Goal: Task Accomplishment & Management: Complete application form

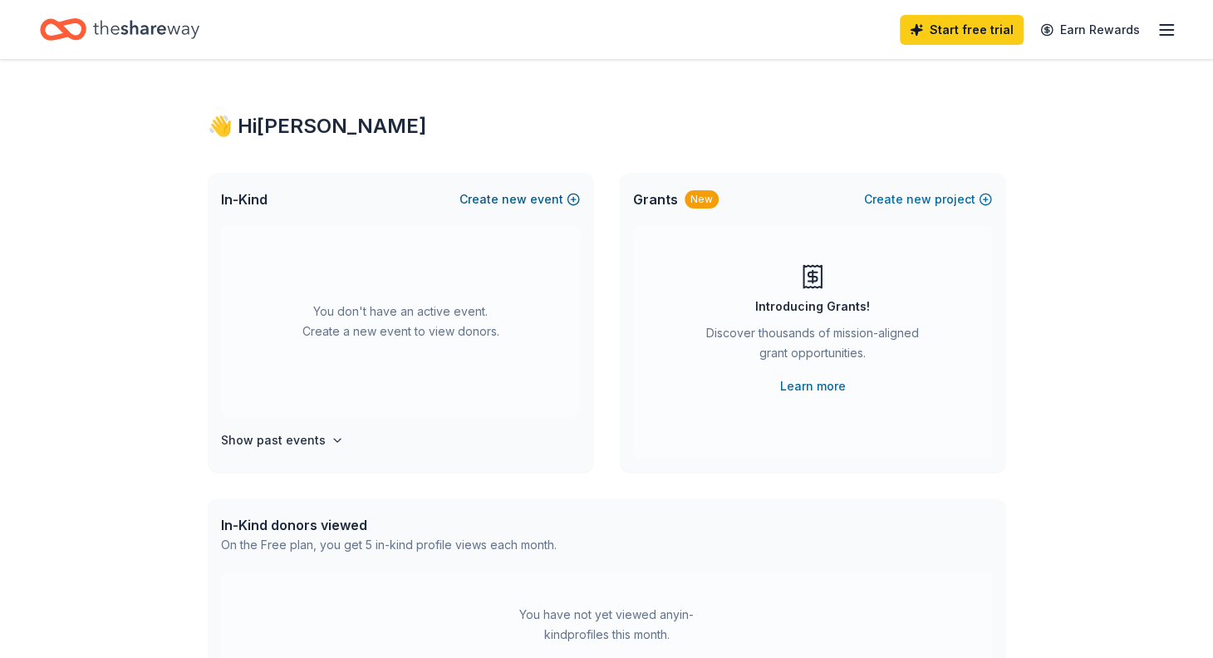
click at [523, 198] on span "new" at bounding box center [514, 199] width 25 height 20
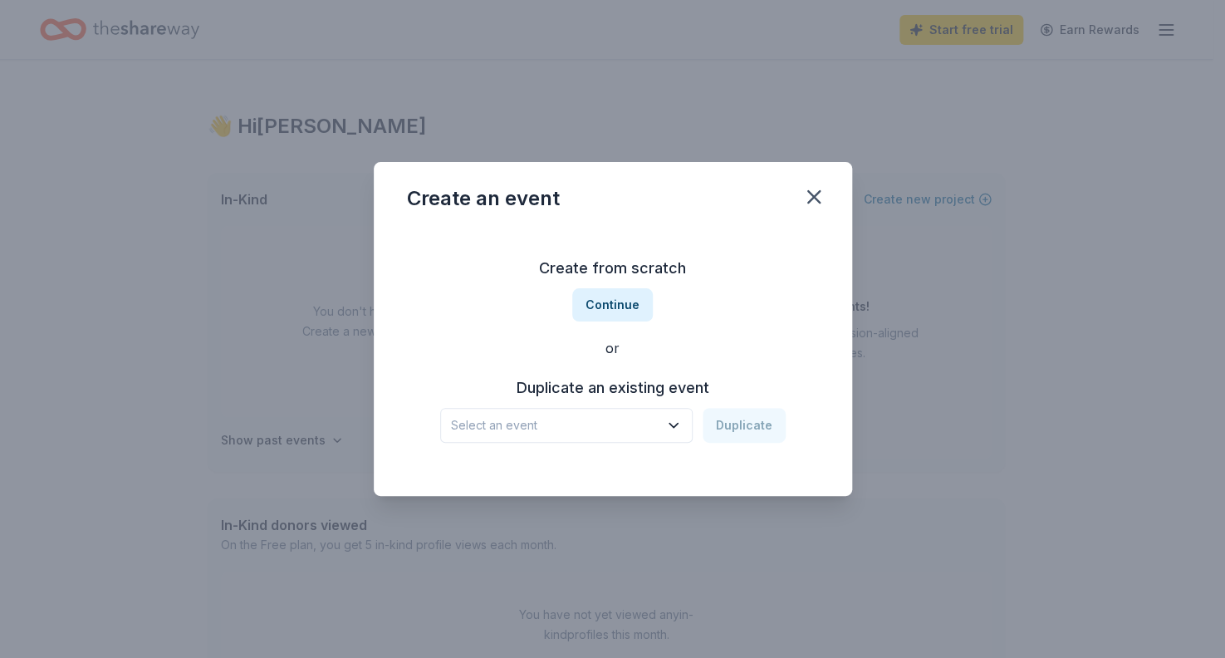
click at [677, 424] on icon "button" at bounding box center [673, 425] width 17 height 17
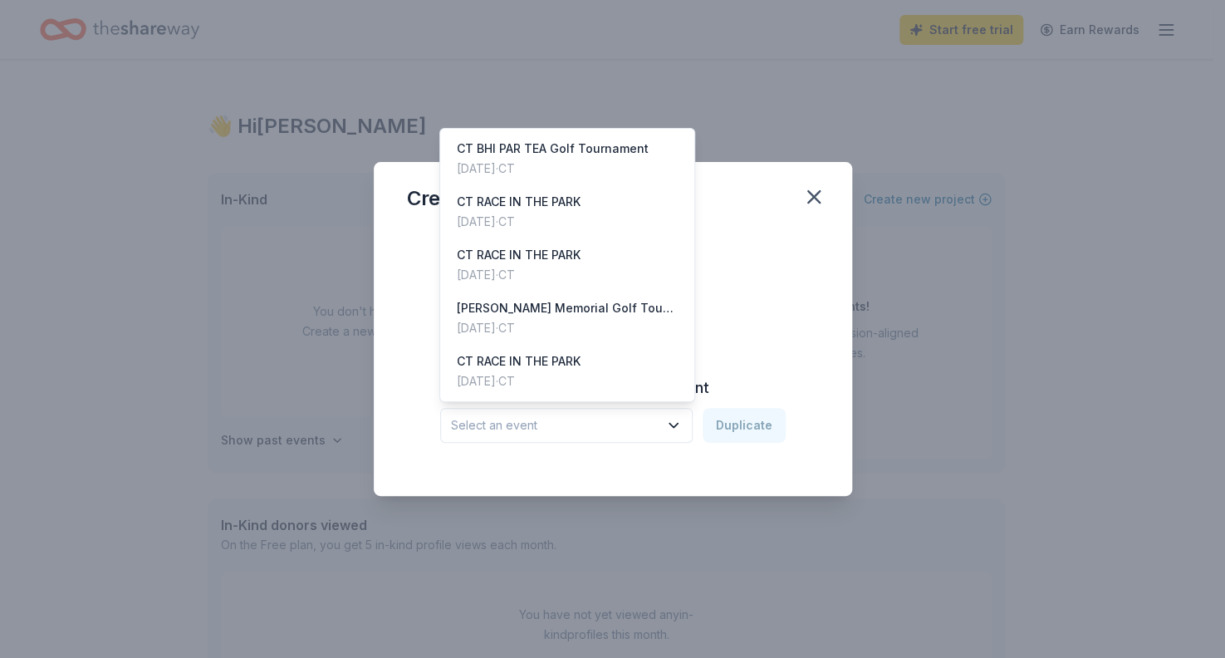
click at [677, 424] on icon "button" at bounding box center [673, 425] width 17 height 17
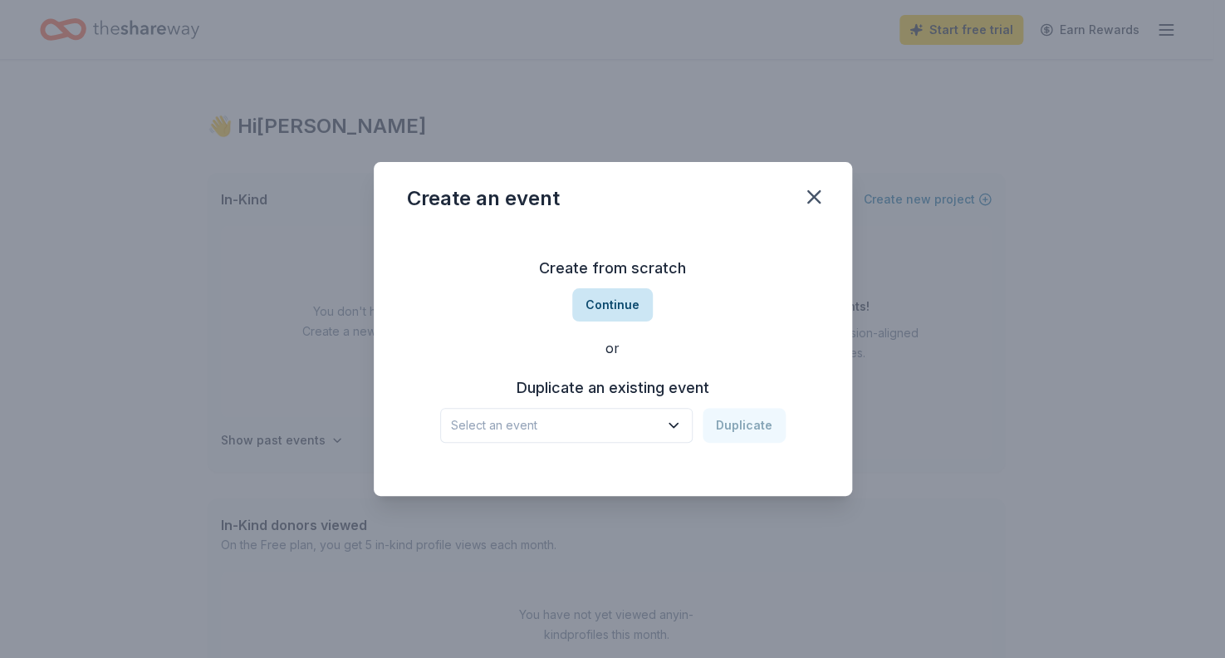
click at [609, 303] on button "Continue" at bounding box center [612, 304] width 81 height 33
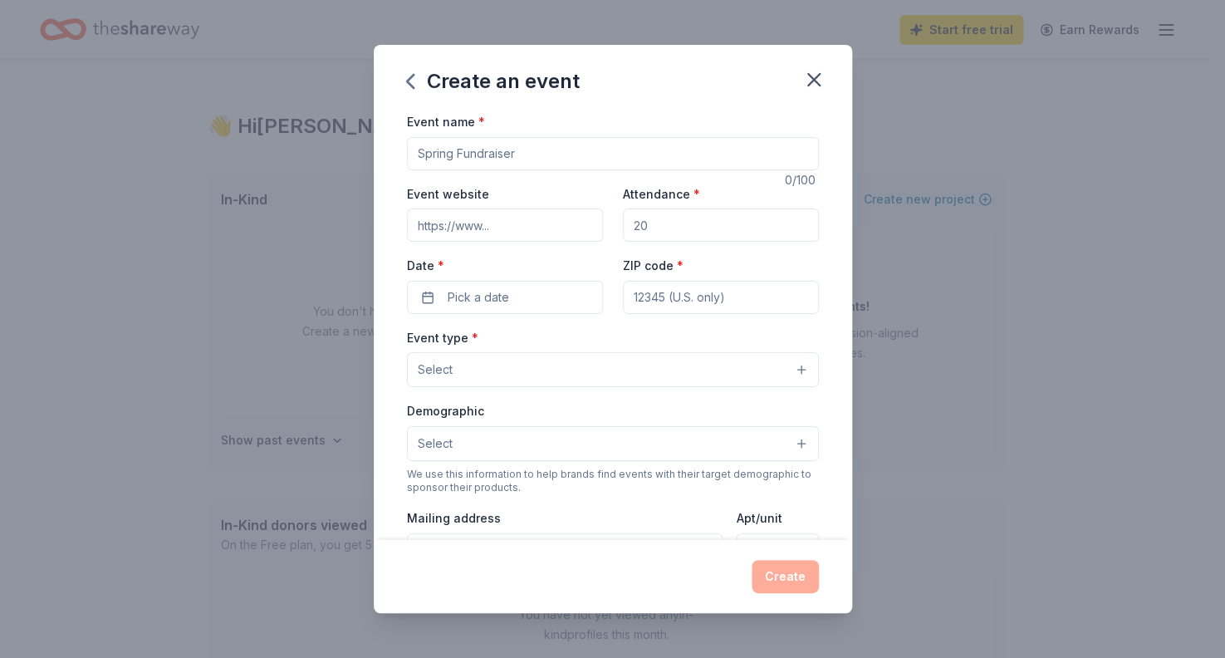
click at [541, 151] on input "Event name *" at bounding box center [613, 153] width 412 height 33
drag, startPoint x: 541, startPoint y: 151, endPoint x: 342, endPoint y: 123, distance: 200.5
click at [342, 123] on div "Create an event Event name * 0 /100 Event website Attendance * Date * Pick a da…" at bounding box center [612, 329] width 1225 height 658
click at [433, 154] on input "Sparty Party 2" at bounding box center [613, 153] width 412 height 33
type input "Smarty Party 2"
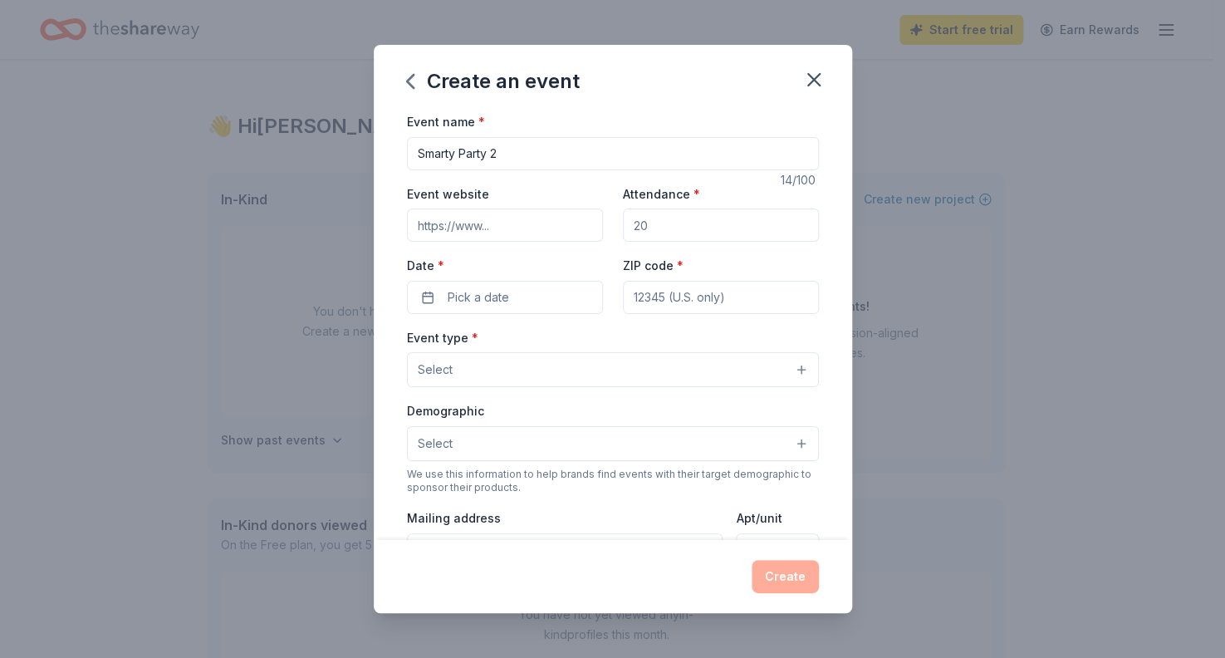
click at [518, 224] on input "Event website" at bounding box center [505, 225] width 196 height 33
type input "[DOMAIN_NAME]"
click at [650, 221] on input "Attendance *" at bounding box center [721, 225] width 196 height 33
type input "100"
click at [536, 299] on button "Pick a date" at bounding box center [505, 297] width 196 height 33
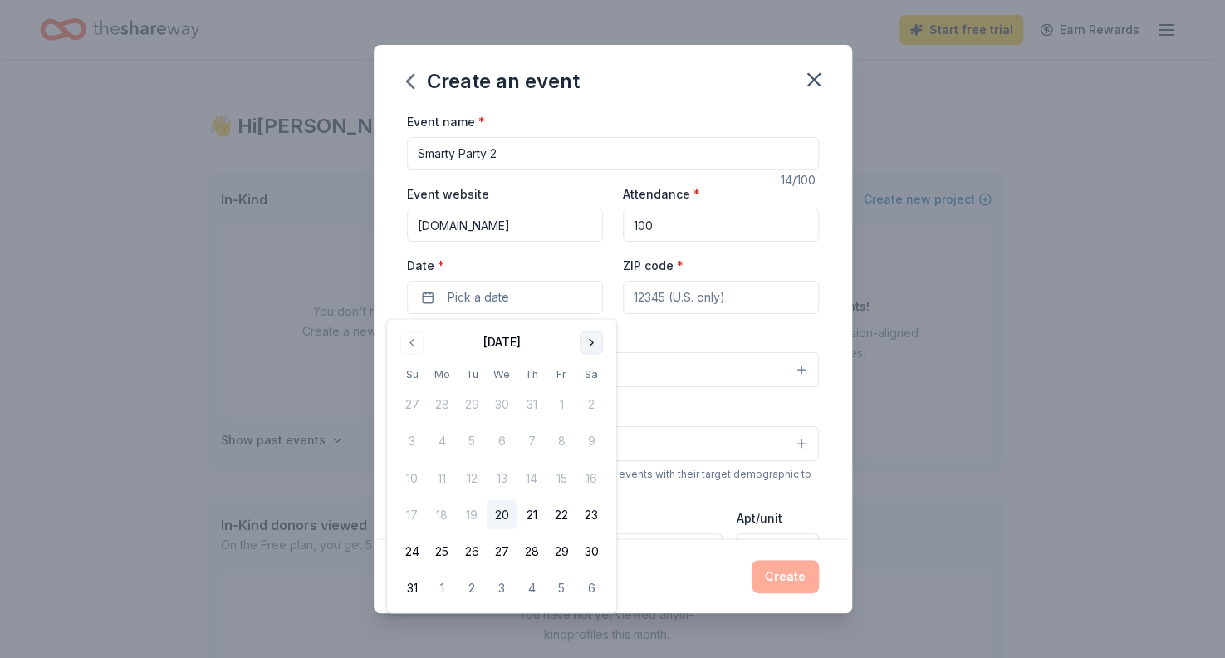
click at [587, 342] on button "Go to next month" at bounding box center [591, 342] width 23 height 23
click at [530, 473] on button "16" at bounding box center [532, 479] width 30 height 30
click at [759, 296] on input "ZIP code *" at bounding box center [721, 297] width 196 height 33
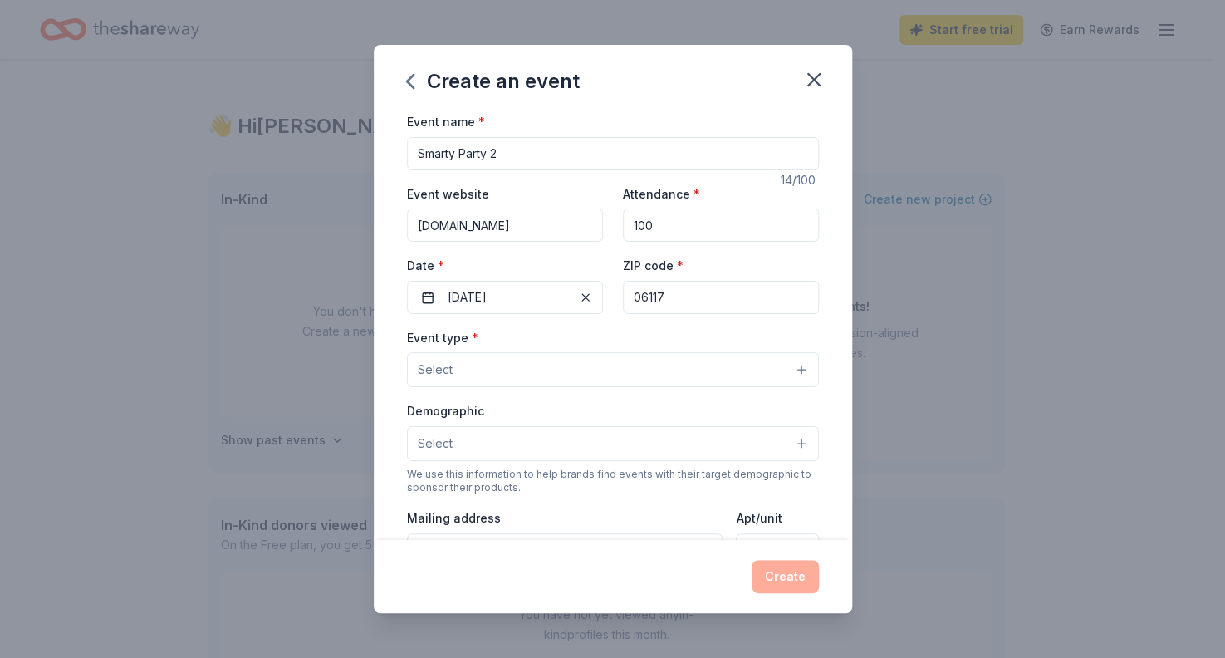
type input "06117"
click at [470, 371] on button "Select" at bounding box center [613, 369] width 412 height 35
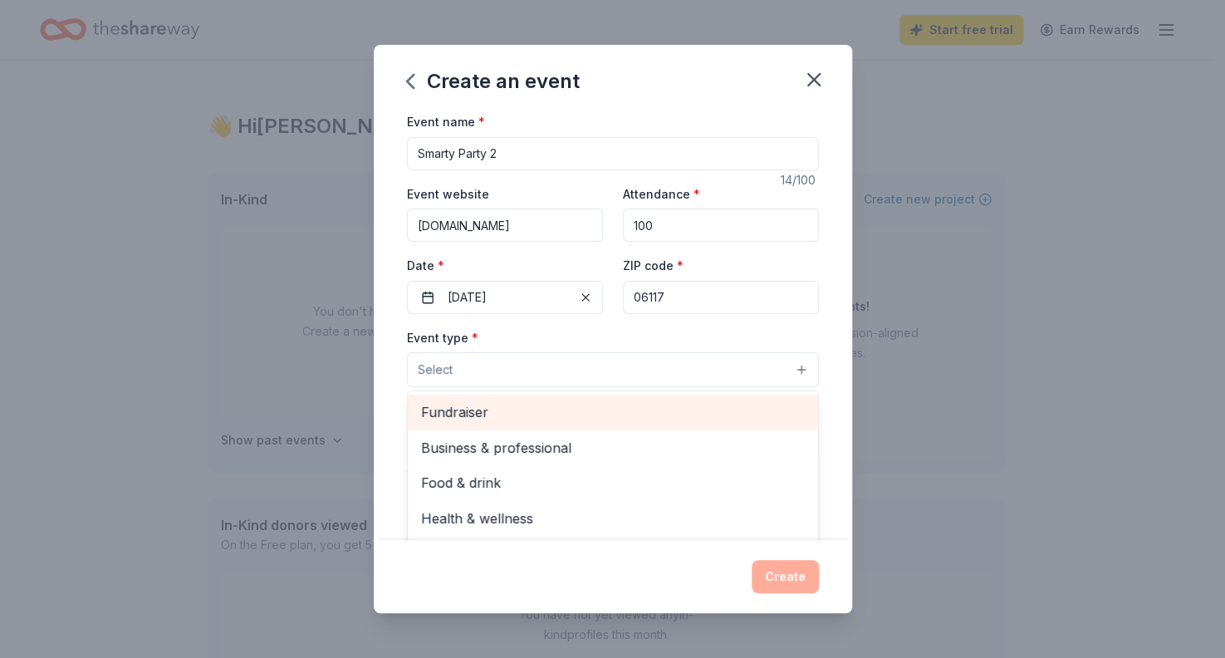
click at [457, 417] on span "Fundraiser" at bounding box center [613, 412] width 384 height 22
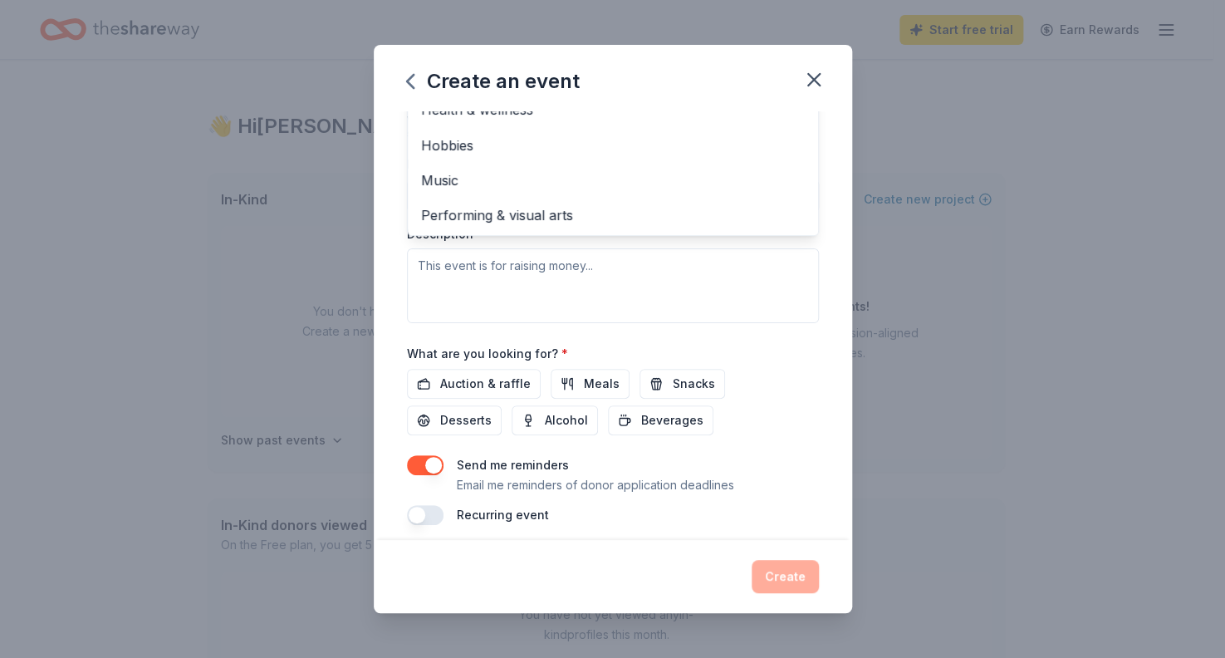
scroll to position [368, 0]
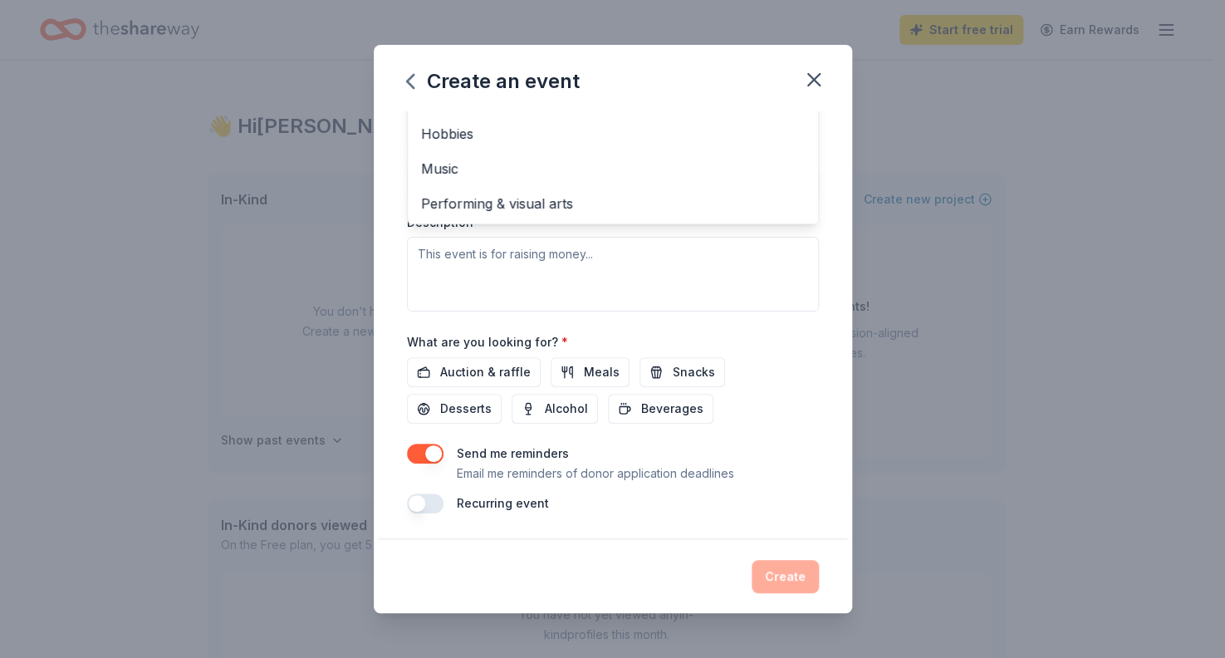
click at [600, 272] on div "Event type * Fundraiser Business & professional Food & drink Health & wellness …" at bounding box center [613, 135] width 412 height 351
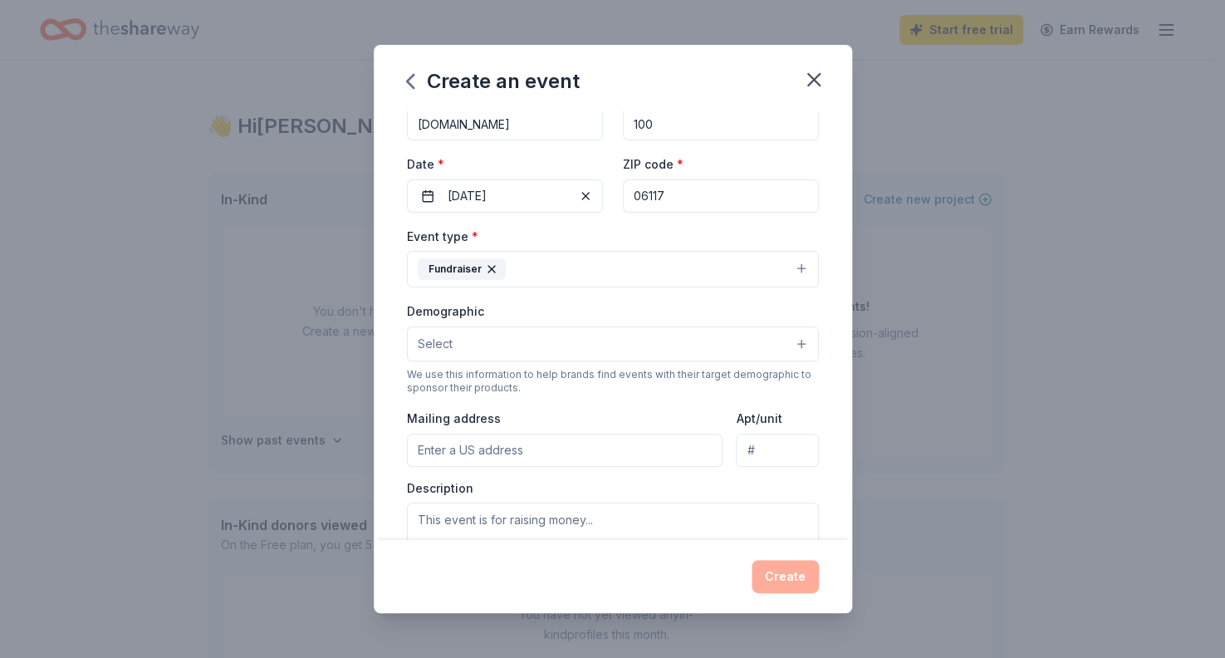
scroll to position [130, 0]
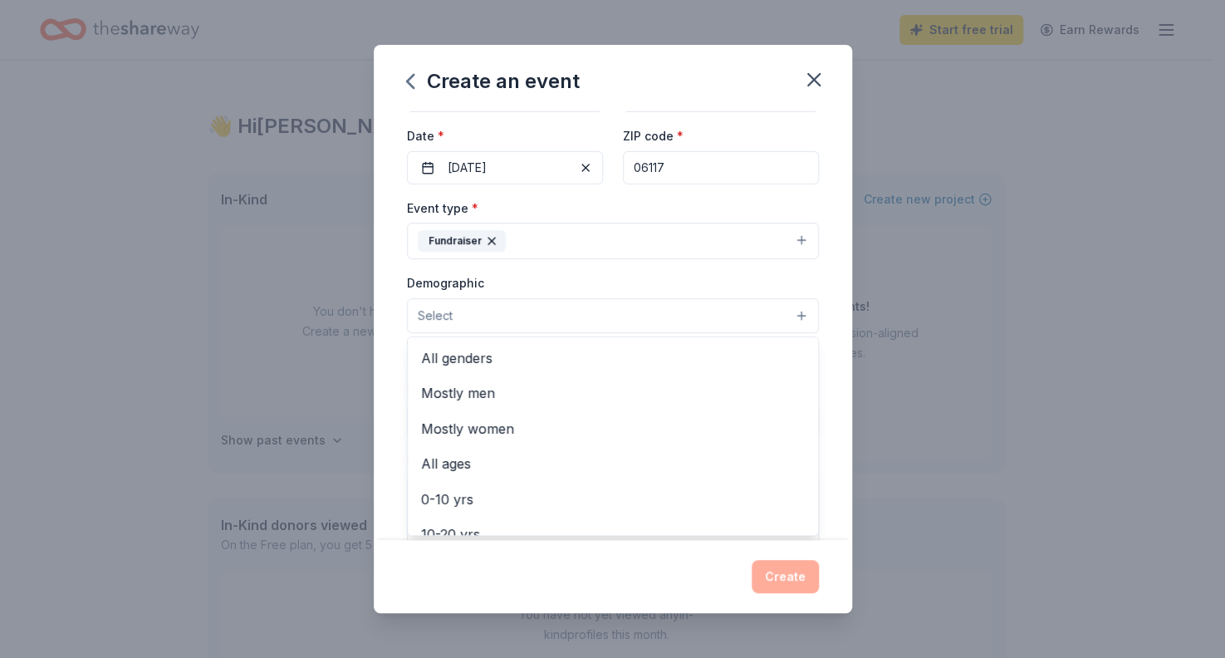
click at [591, 312] on button "Select" at bounding box center [613, 315] width 412 height 35
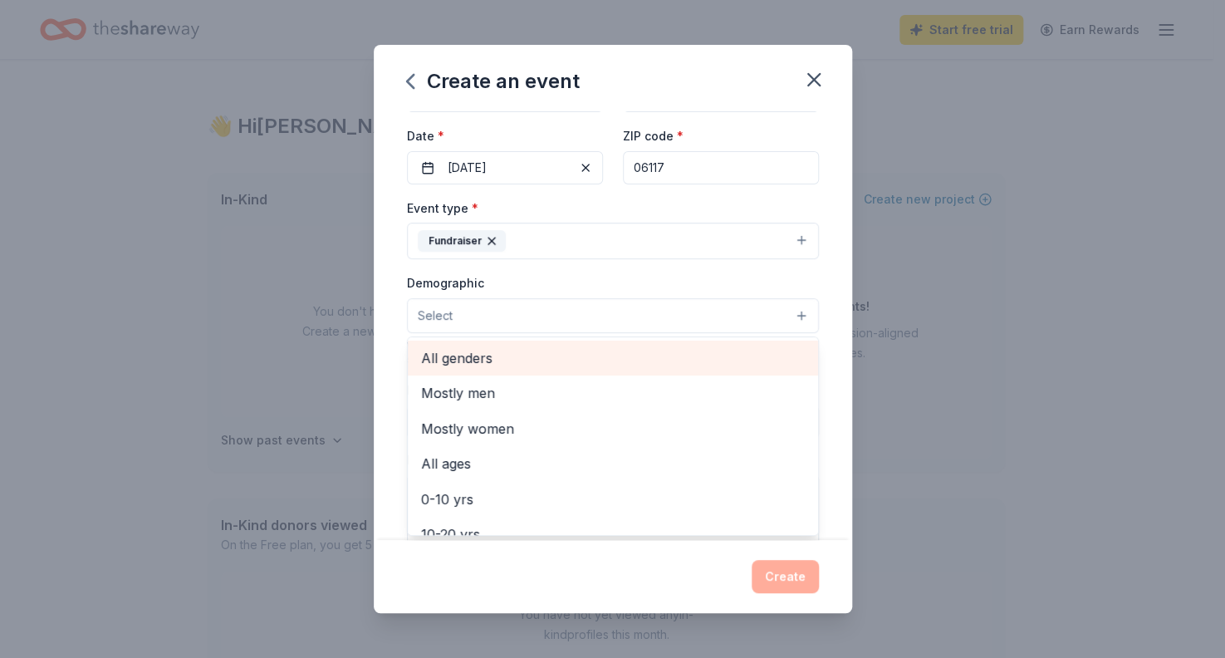
click at [465, 359] on span "All genders" at bounding box center [613, 358] width 384 height 22
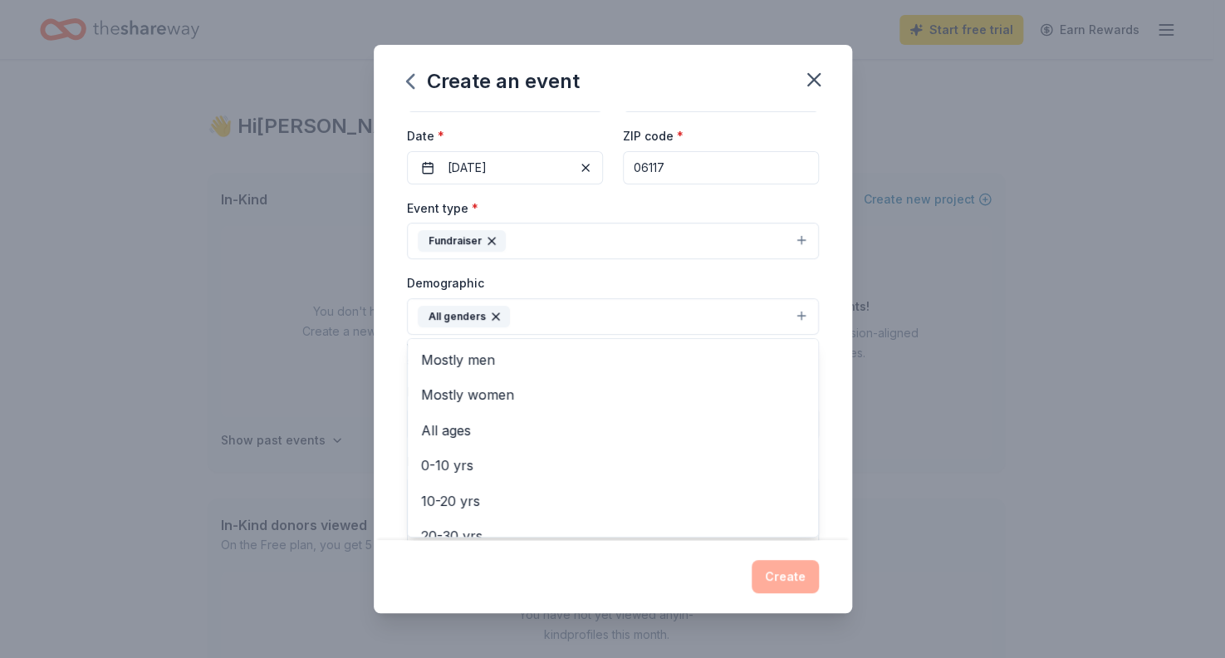
click at [831, 426] on div "Event name * Smarty Party 2 14 /100 Event website [DOMAIN_NAME] Attendance * 10…" at bounding box center [613, 325] width 478 height 429
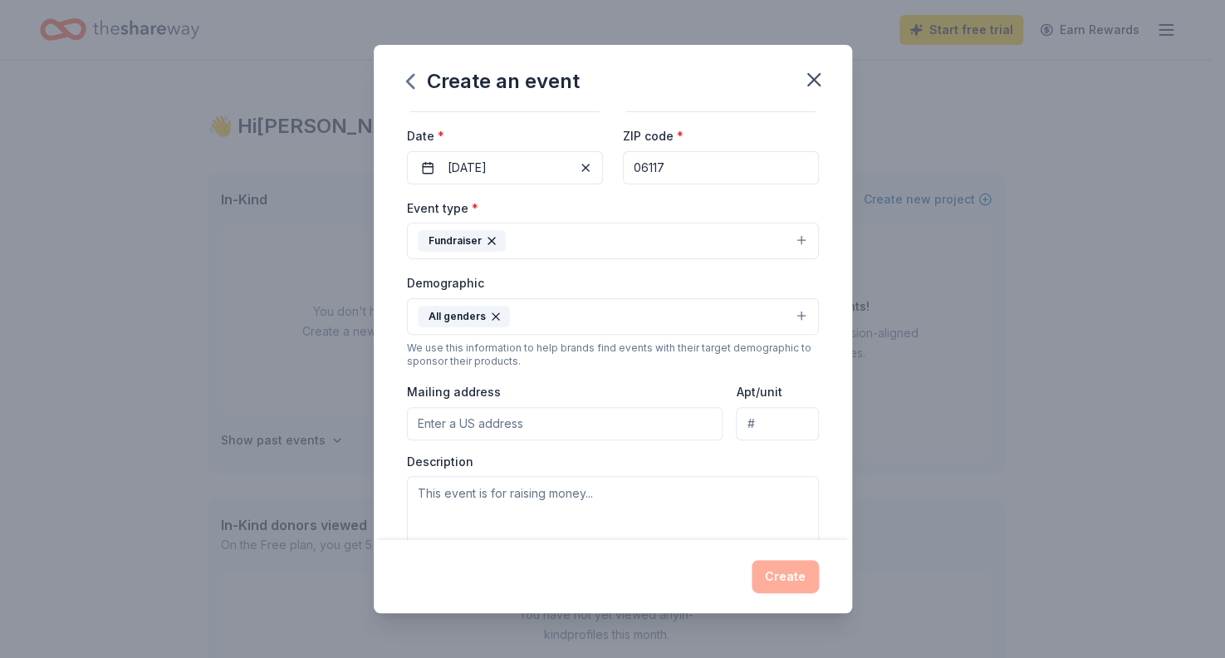
click at [580, 427] on input "Mailing address" at bounding box center [565, 423] width 316 height 33
type input "[STREET_ADDRESS]"
click at [536, 509] on textarea at bounding box center [613, 513] width 412 height 75
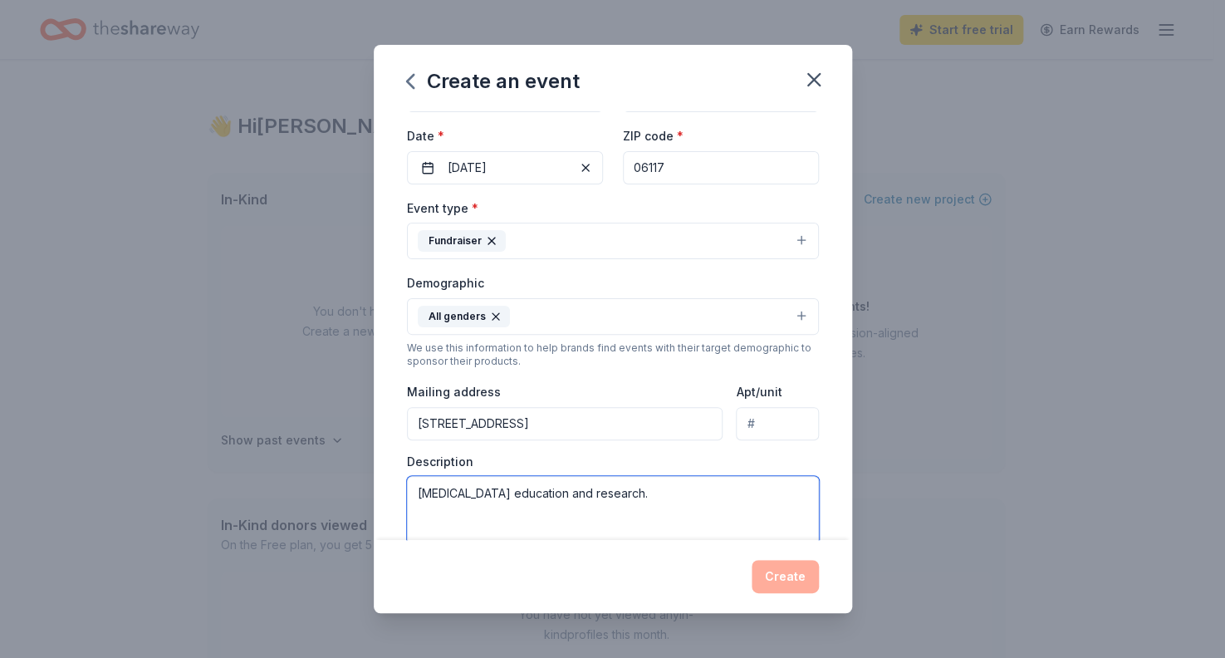
click at [419, 494] on textarea "[MEDICAL_DATA] education and research." at bounding box center [613, 513] width 412 height 75
click at [540, 248] on button "Fundraiser" at bounding box center [613, 241] width 412 height 37
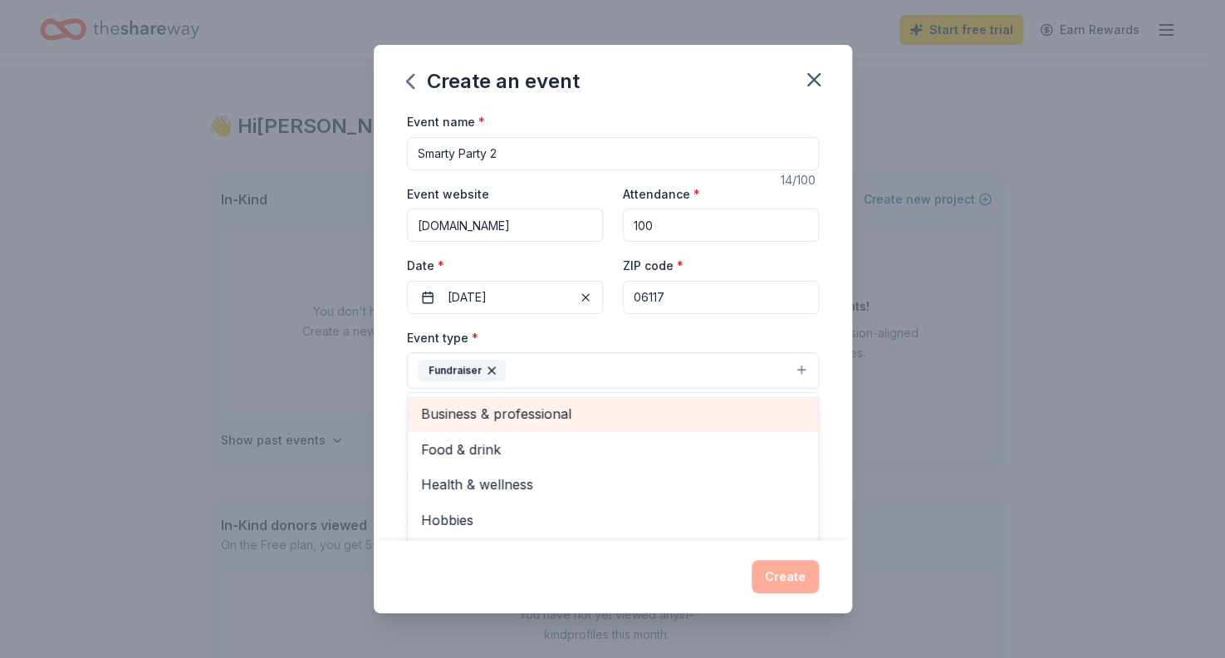
scroll to position [0, 0]
click at [544, 411] on span "Business & professional" at bounding box center [613, 414] width 384 height 22
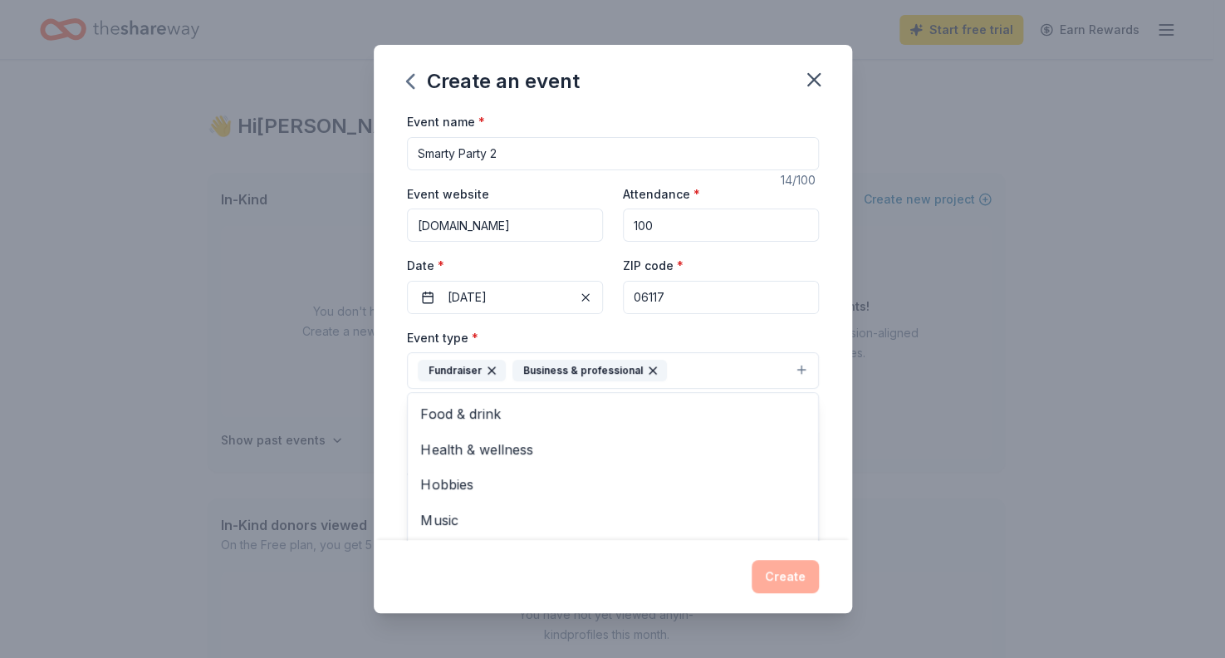
click at [735, 369] on button "Fundraiser Business & professional" at bounding box center [613, 370] width 412 height 37
click at [764, 372] on button "Fundraiser Business & professional" at bounding box center [613, 370] width 412 height 37
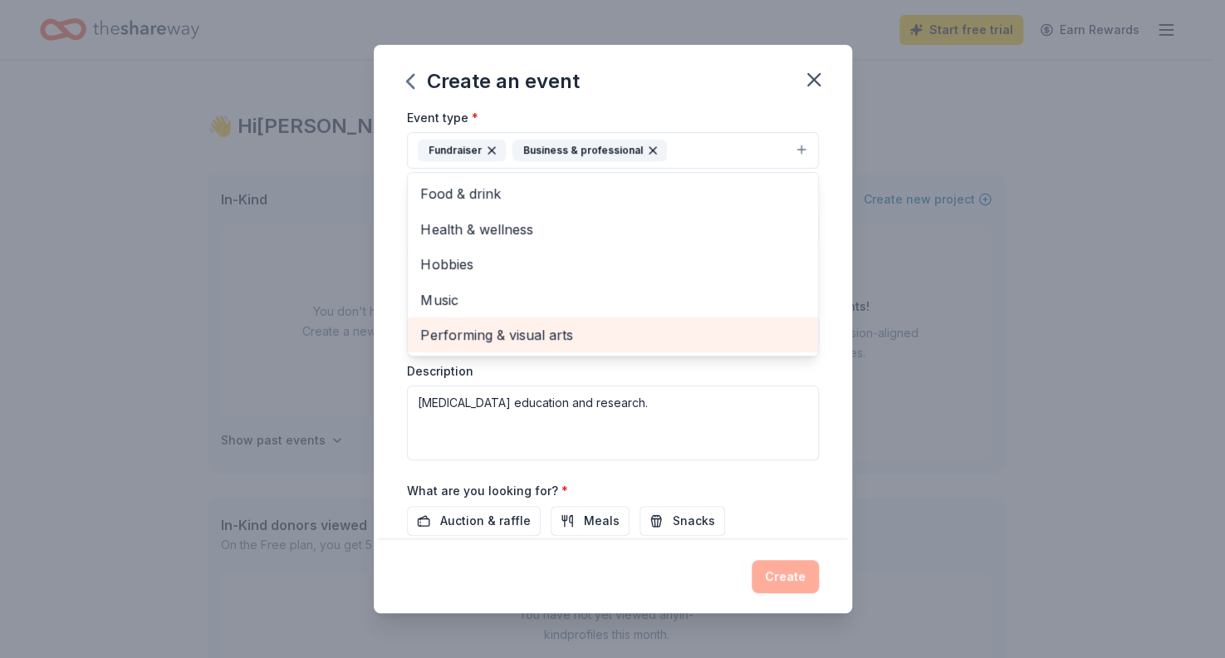
scroll to position [249, 0]
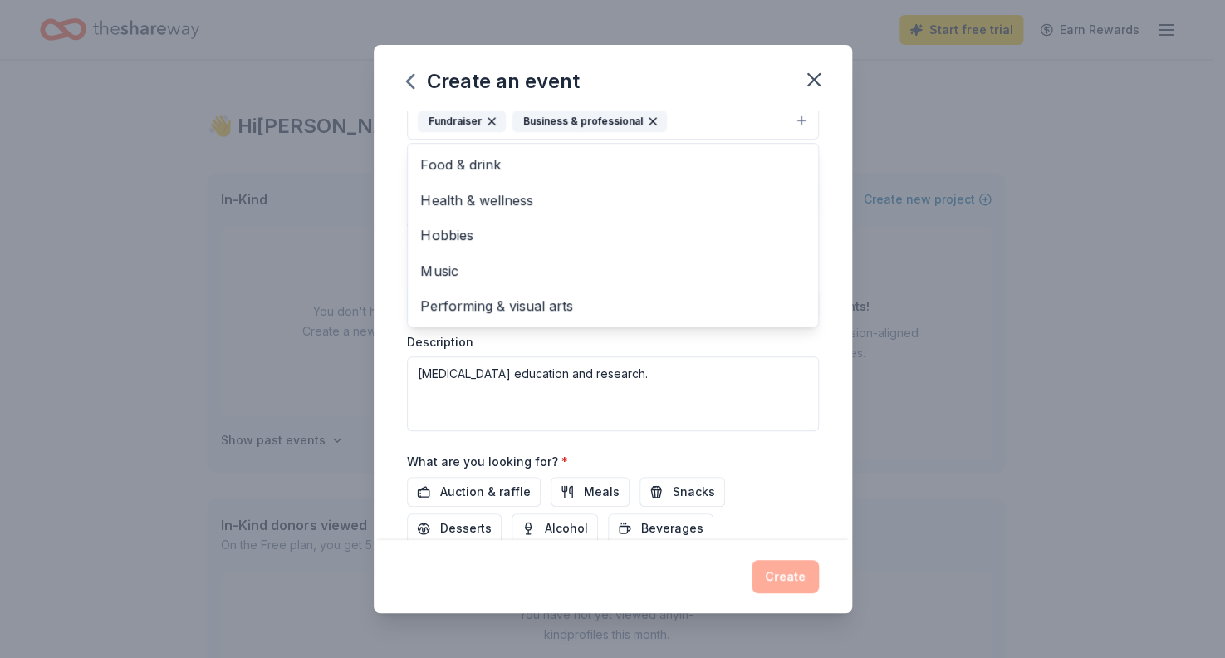
click at [772, 497] on div "Event name * Smarty Party 2 14 /100 Event website [DOMAIN_NAME] Attendance * 10…" at bounding box center [613, 247] width 412 height 771
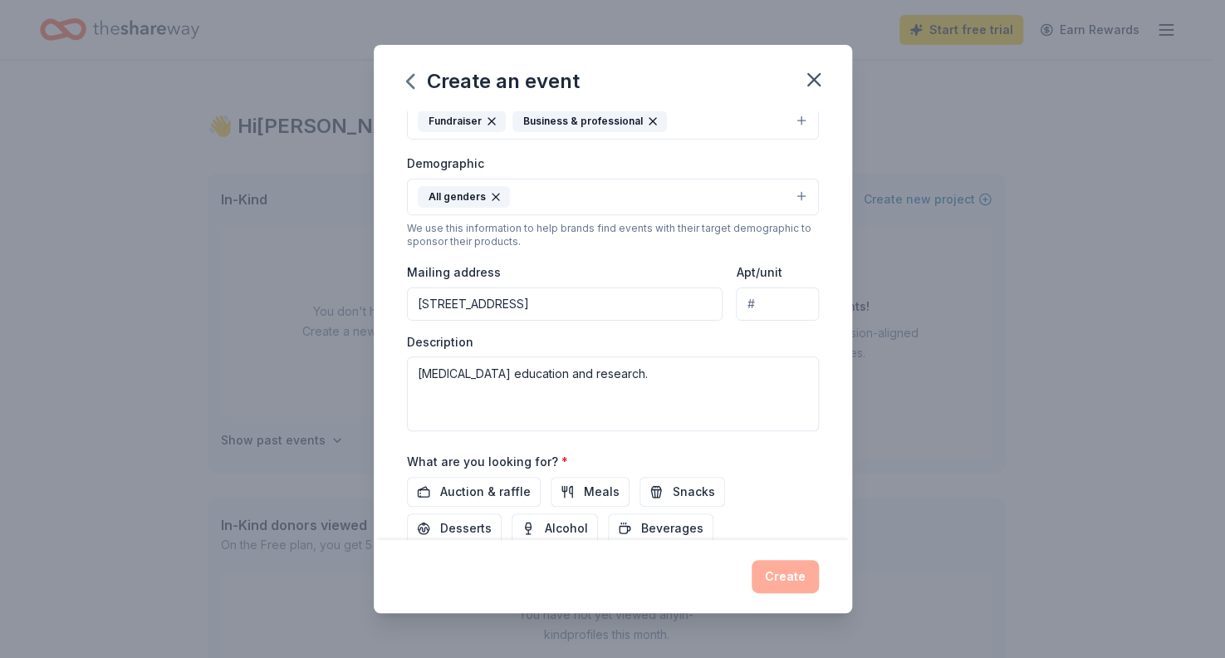
scroll to position [243, 0]
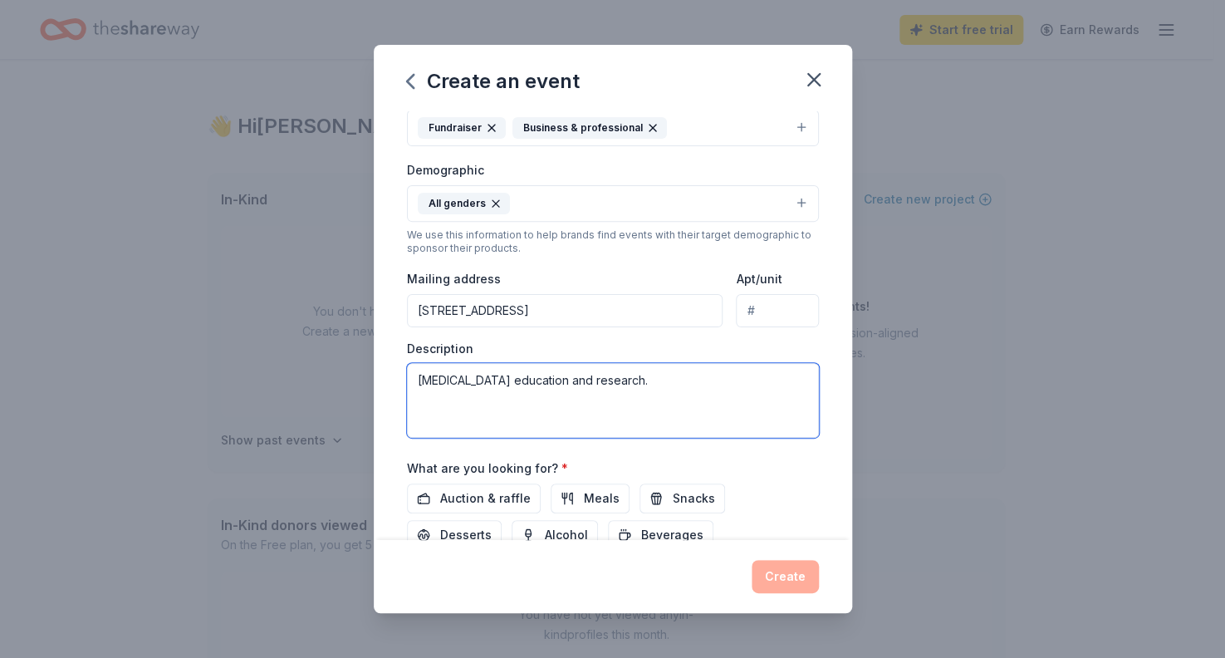
click at [425, 384] on textarea "[MEDICAL_DATA] education and research." at bounding box center [613, 400] width 412 height 75
click at [415, 376] on textarea "[MEDICAL_DATA] education and research." at bounding box center [613, 400] width 412 height 75
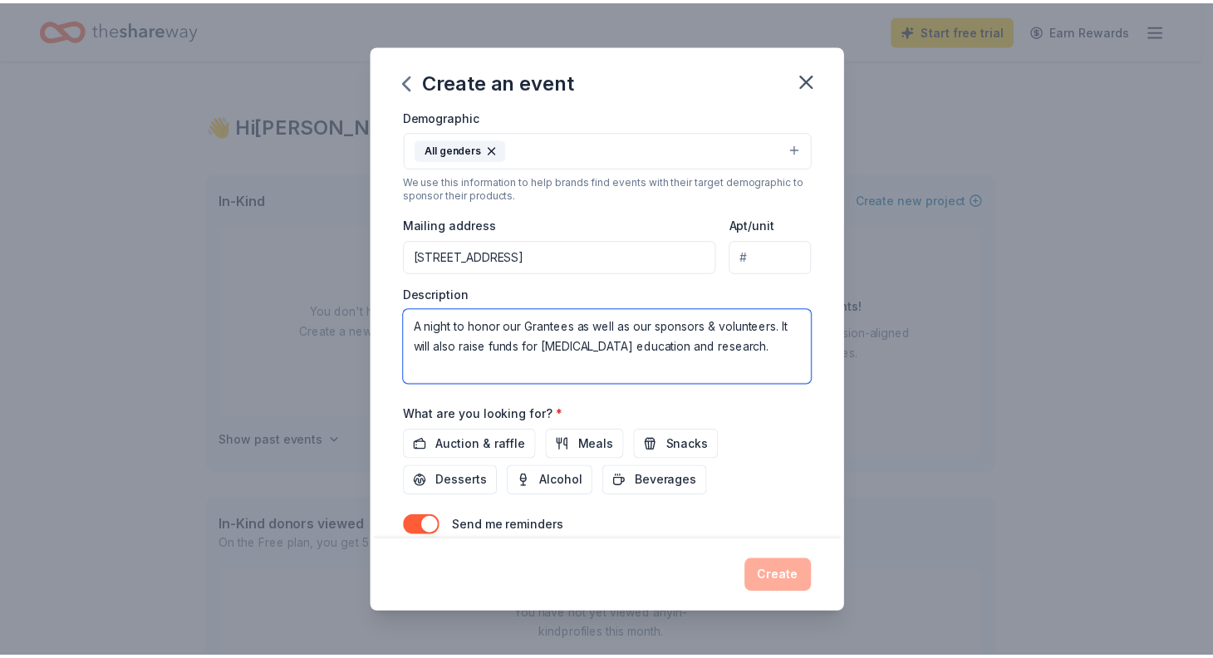
scroll to position [326, 0]
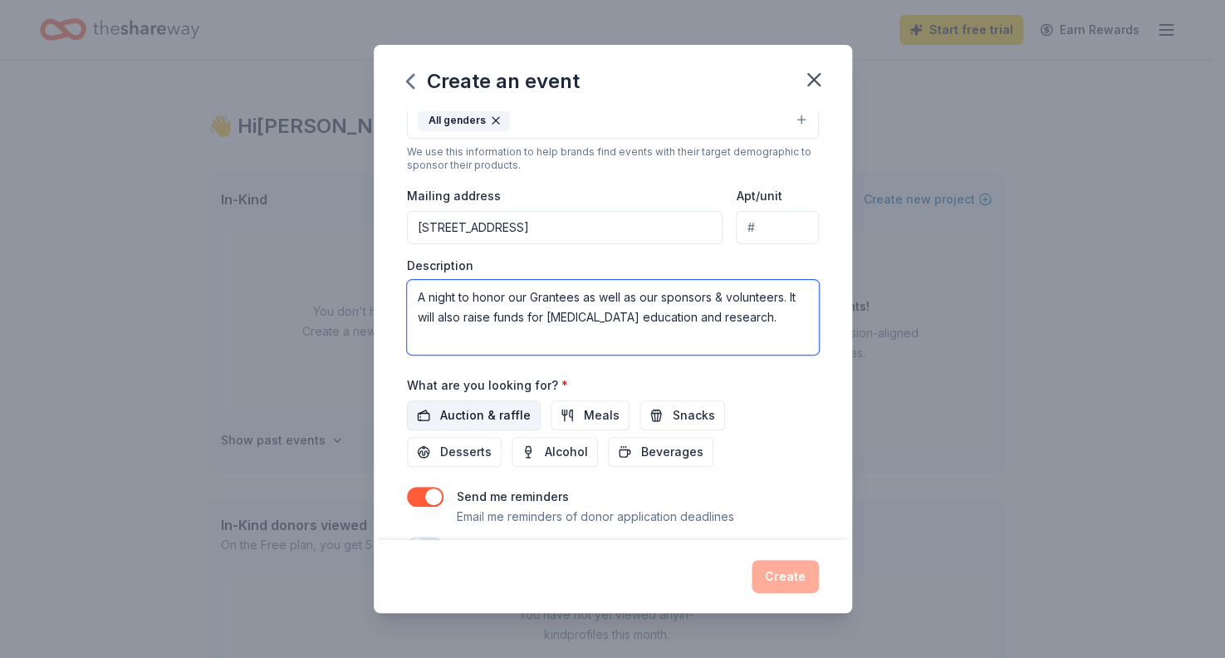
type textarea "A night to honor our Grantees as well as our sponsors & volunteers. It will als…"
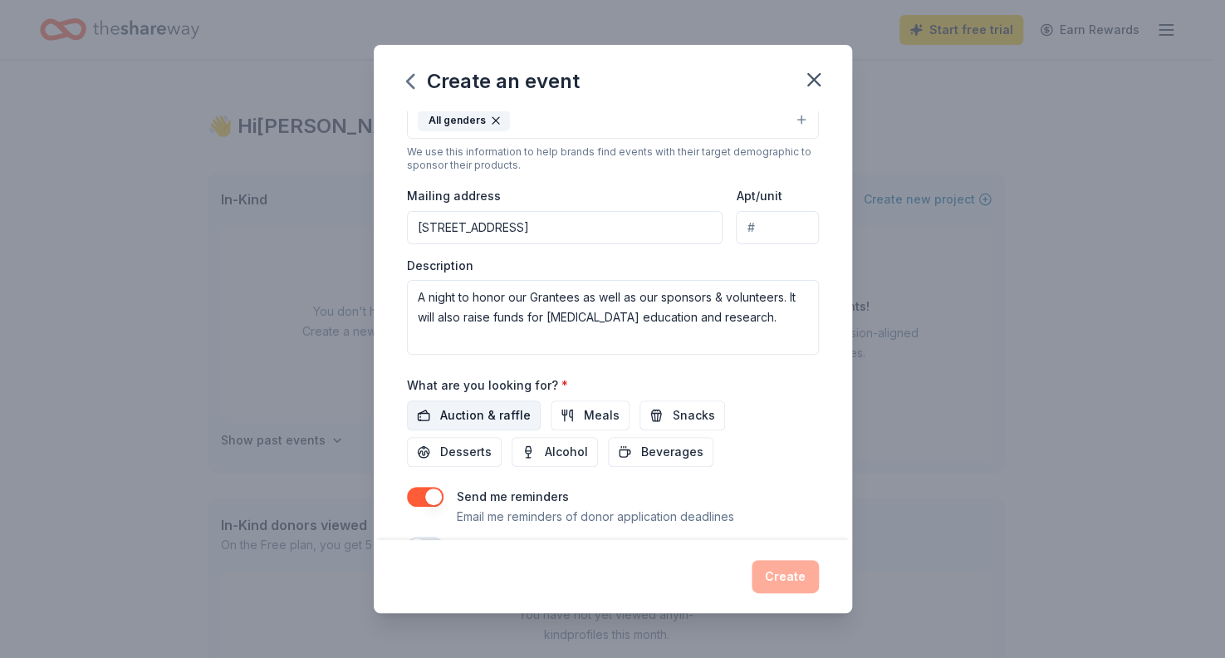
click at [492, 417] on span "Auction & raffle" at bounding box center [485, 415] width 91 height 20
click at [792, 573] on button "Create" at bounding box center [785, 576] width 67 height 33
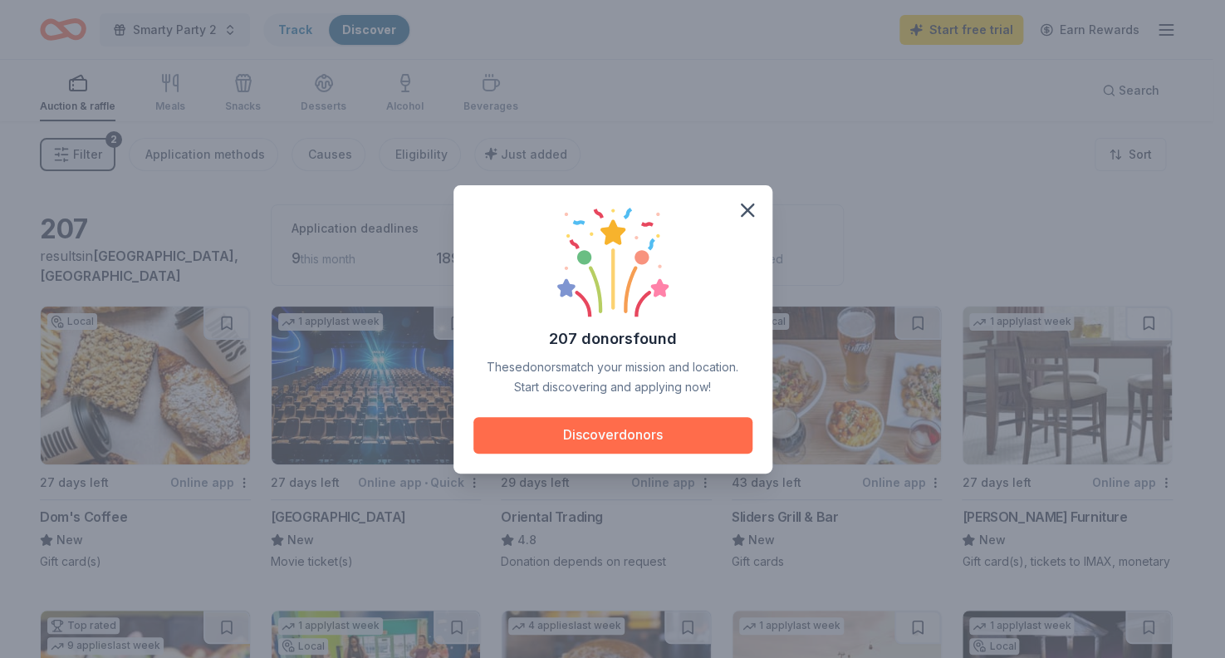
click at [624, 435] on button "Discover donors" at bounding box center [612, 435] width 279 height 37
